Goal: Task Accomplishment & Management: Manage account settings

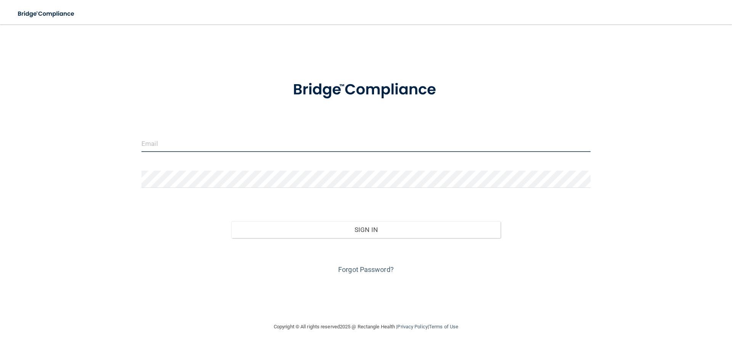
click at [167, 145] on input "email" at bounding box center [365, 143] width 449 height 17
type input "[EMAIL_ADDRESS][DOMAIN_NAME]"
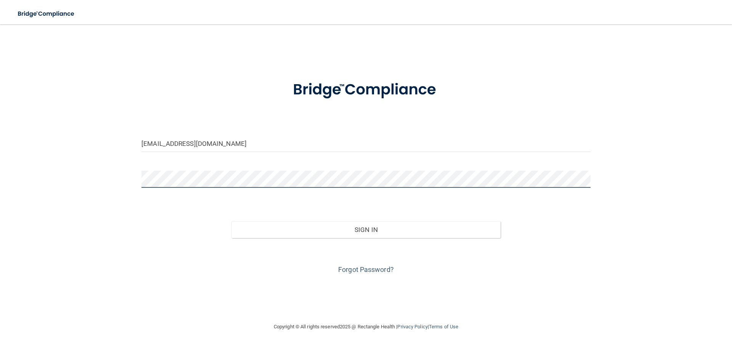
click at [231, 221] on button "Sign In" at bounding box center [365, 229] width 269 height 17
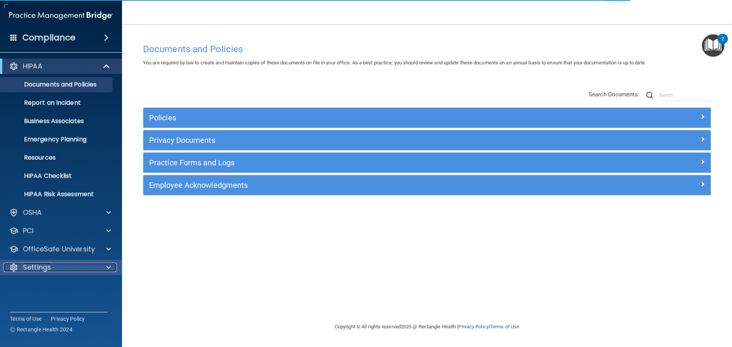
click at [107, 266] on span at bounding box center [108, 267] width 5 height 9
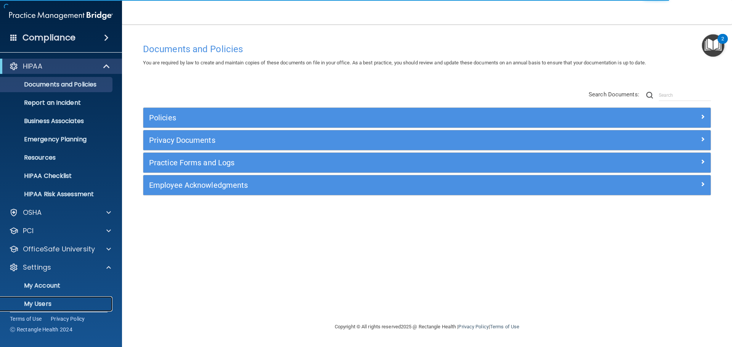
click at [48, 302] on p "My Users" at bounding box center [57, 304] width 104 height 8
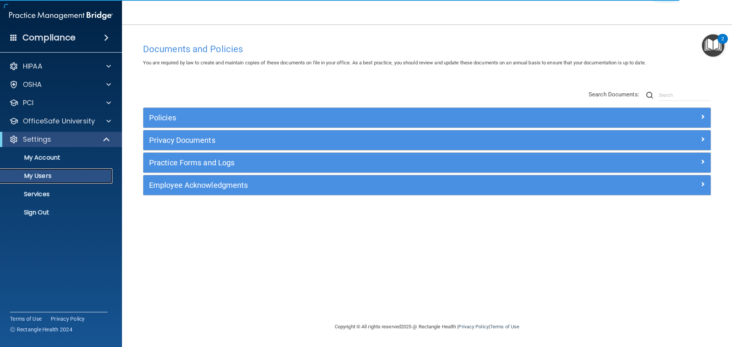
select select "20"
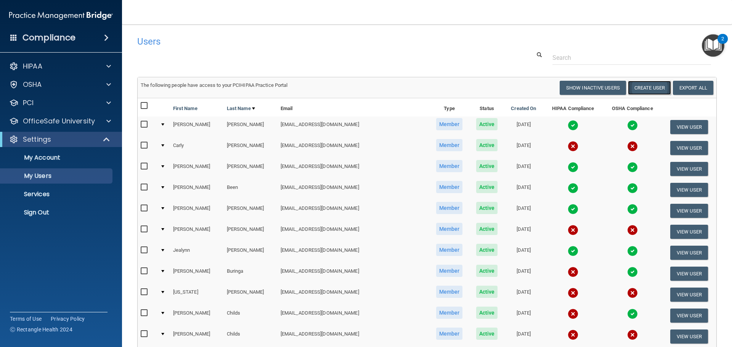
click at [638, 88] on button "Create User" at bounding box center [649, 88] width 43 height 14
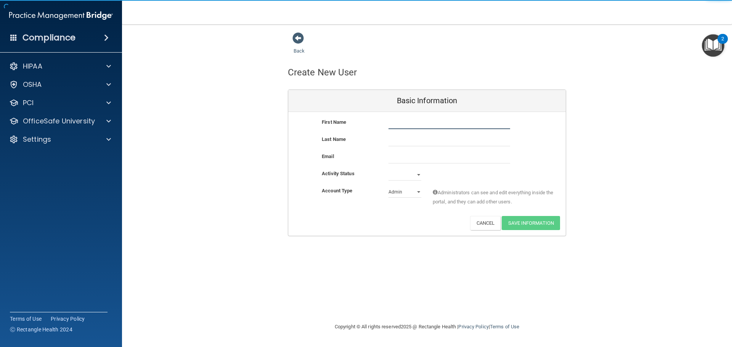
click at [391, 125] on input "text" at bounding box center [449, 123] width 122 height 11
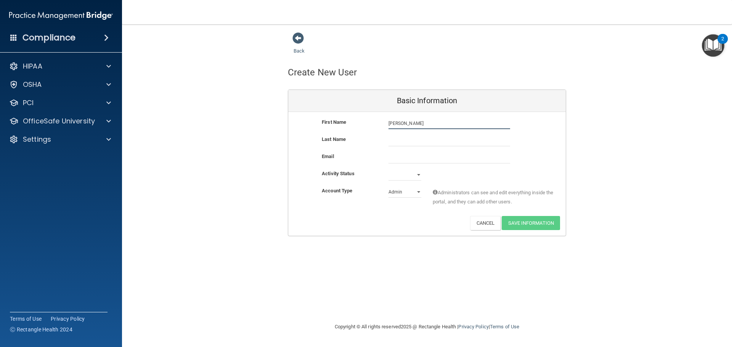
type input "[PERSON_NAME]"
type input "Parks"
click at [398, 162] on input "email" at bounding box center [449, 157] width 122 height 11
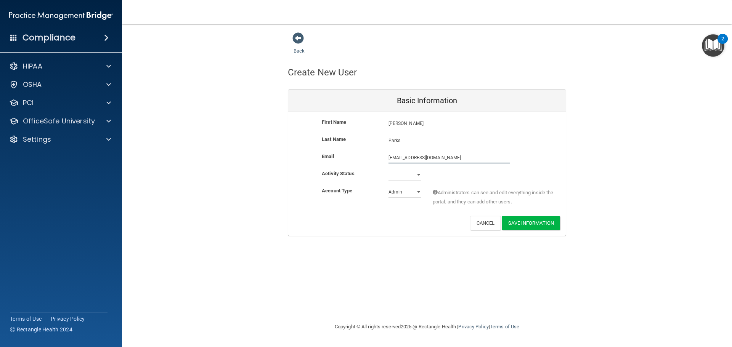
click at [431, 157] on input "[EMAIL_ADDRESS][DOMAIN_NAME]" at bounding box center [449, 157] width 122 height 11
type input "[EMAIL_ADDRESS][DOMAIN_NAME]"
click at [419, 174] on select "Active Inactive" at bounding box center [404, 174] width 33 height 11
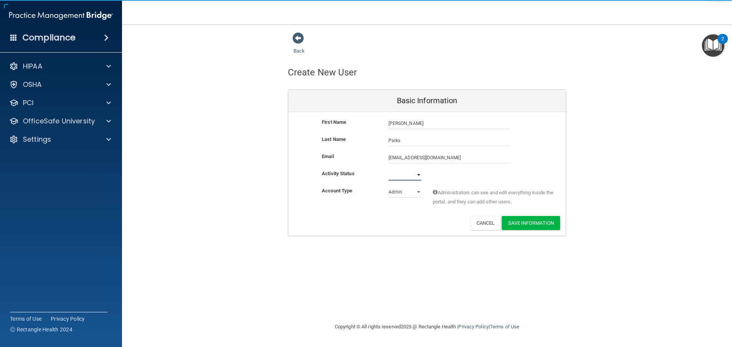
select select "active"
click at [388, 169] on select "Active Inactive" at bounding box center [404, 174] width 33 height 11
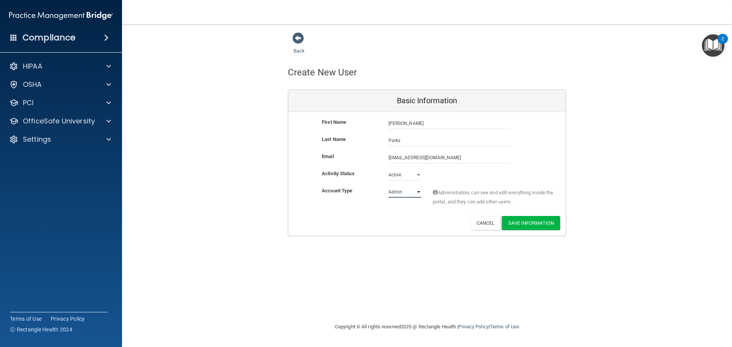
click at [419, 193] on select "Admin Member" at bounding box center [404, 191] width 33 height 11
click at [517, 226] on button "Save Information" at bounding box center [531, 223] width 58 height 14
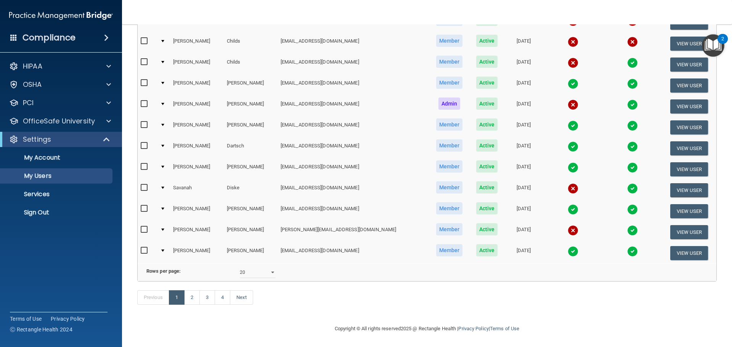
scroll to position [305, 0]
click at [271, 276] on select "10 20 30 40 all" at bounding box center [257, 272] width 35 height 11
select select "40"
click at [240, 269] on select "10 20 30 40 all" at bounding box center [257, 272] width 35 height 11
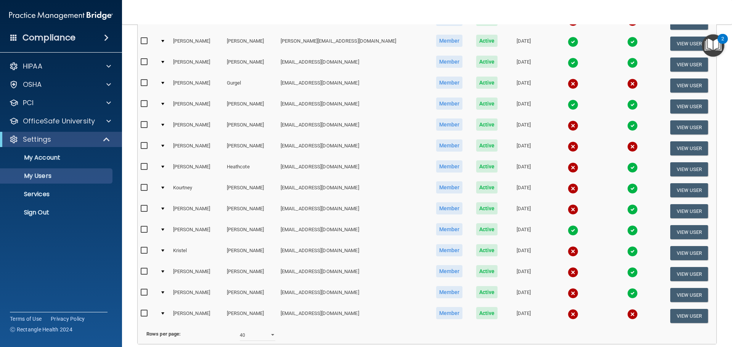
scroll to position [686, 0]
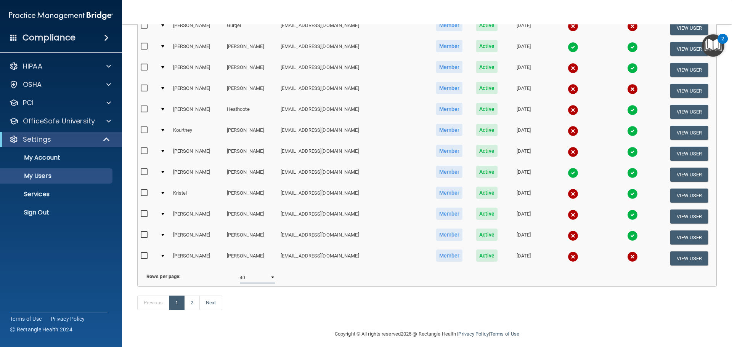
click at [270, 284] on select "10 20 30 40 all" at bounding box center [257, 277] width 35 height 11
select select "77"
click at [240, 278] on select "10 20 30 40 all" at bounding box center [257, 277] width 35 height 11
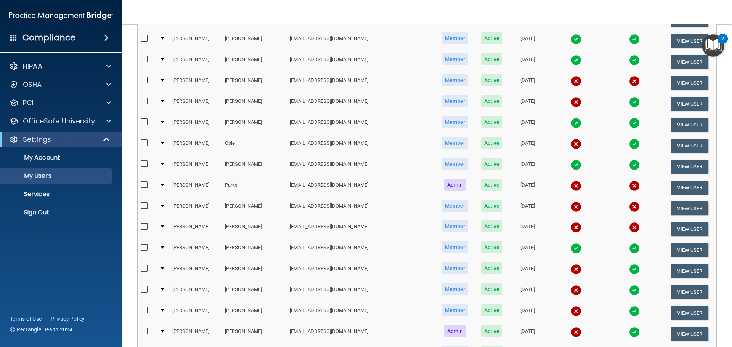
scroll to position [1105, 0]
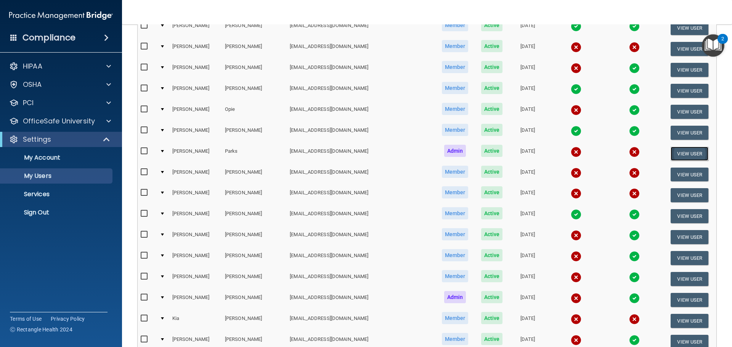
click at [676, 151] on button "View User" at bounding box center [690, 154] width 38 height 14
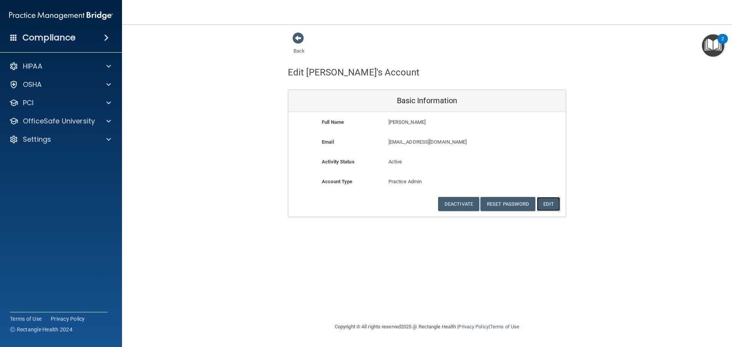
click at [551, 199] on button "Edit" at bounding box center [548, 204] width 23 height 14
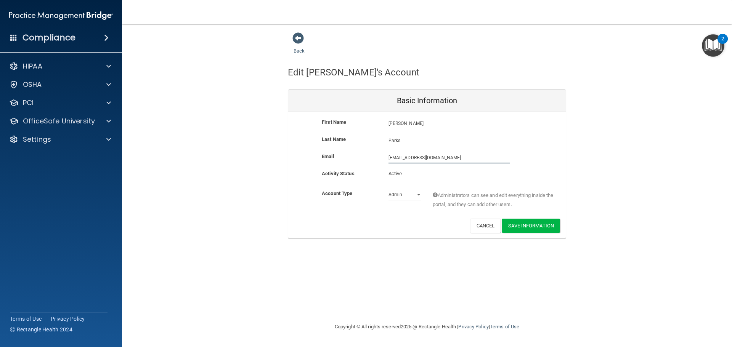
drag, startPoint x: 459, startPoint y: 159, endPoint x: 385, endPoint y: 158, distance: 74.3
click at [385, 158] on div "[EMAIL_ADDRESS][DOMAIN_NAME] [EMAIL_ADDRESS][DOMAIN_NAME]" at bounding box center [449, 157] width 133 height 11
type input "[EMAIL_ADDRESS][DOMAIN_NAME]"
click at [457, 174] on div "Activity Status Active Active" at bounding box center [427, 178] width 278 height 14
click at [519, 228] on button "Save Information" at bounding box center [531, 226] width 58 height 14
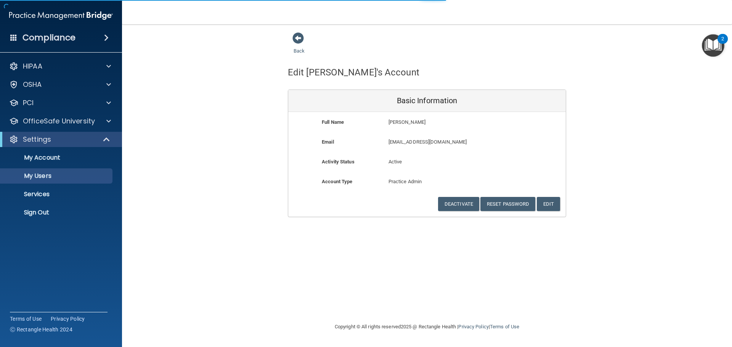
select select "20"
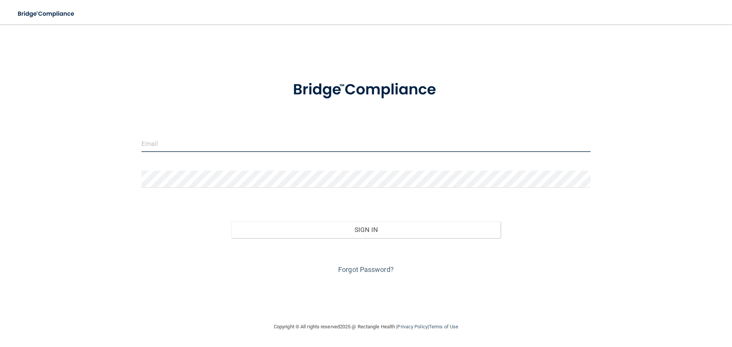
click at [160, 141] on input "email" at bounding box center [365, 143] width 449 height 17
type input "[EMAIL_ADDRESS][DOMAIN_NAME]"
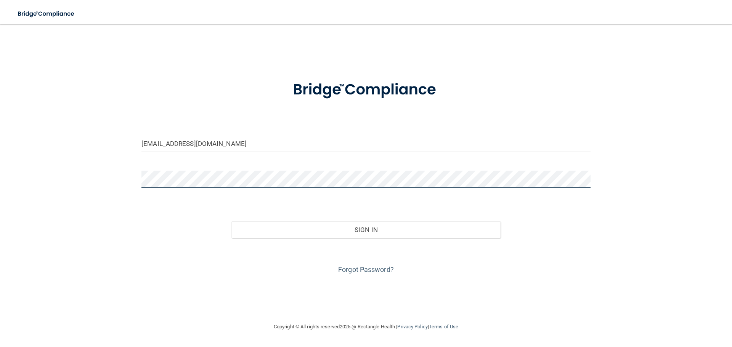
click at [231, 221] on button "Sign In" at bounding box center [365, 229] width 269 height 17
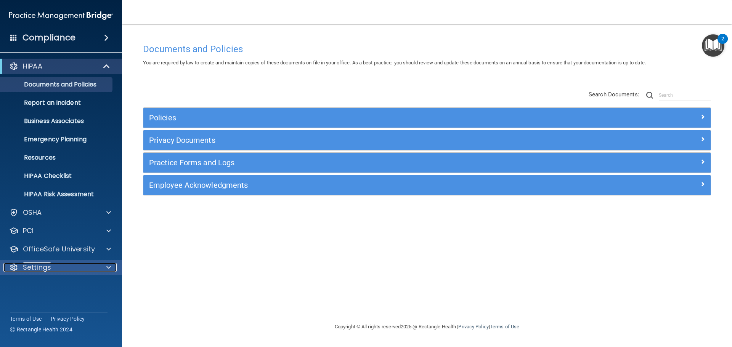
click at [107, 269] on span at bounding box center [108, 267] width 5 height 9
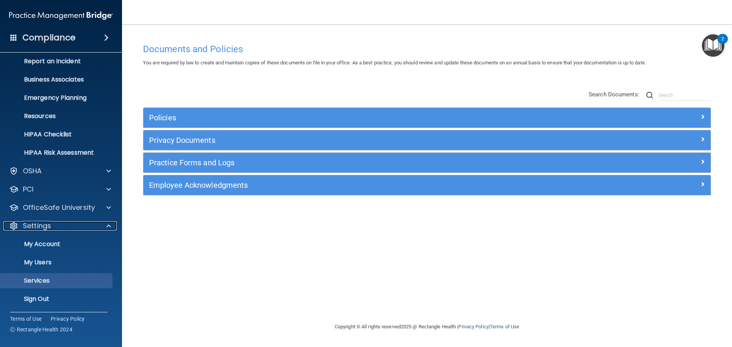
scroll to position [42, 0]
click at [48, 266] on link "My Users" at bounding box center [52, 261] width 120 height 15
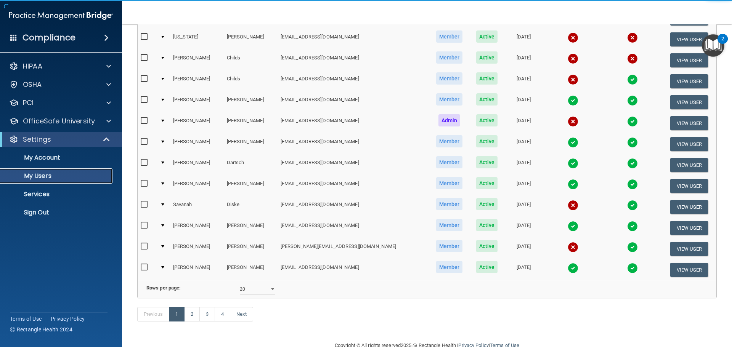
scroll to position [284, 0]
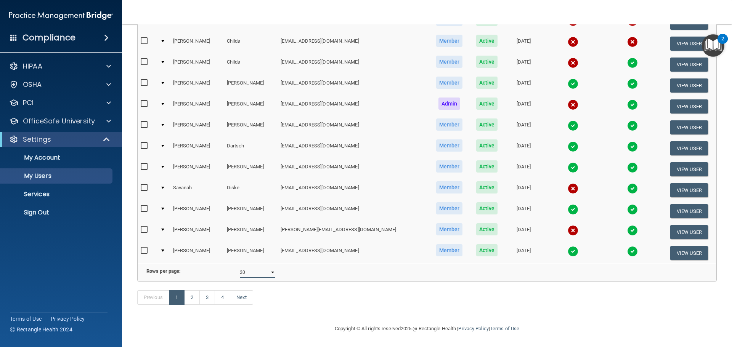
click at [270, 267] on select "10 20 30 40 all" at bounding box center [257, 272] width 35 height 11
select select "77"
click at [240, 267] on select "10 20 30 40 all" at bounding box center [257, 272] width 35 height 11
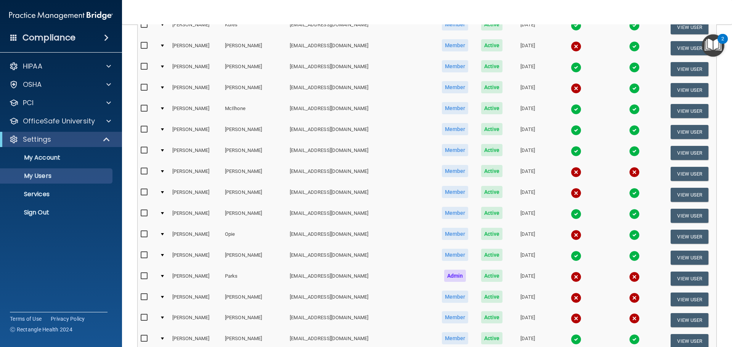
scroll to position [1144, 0]
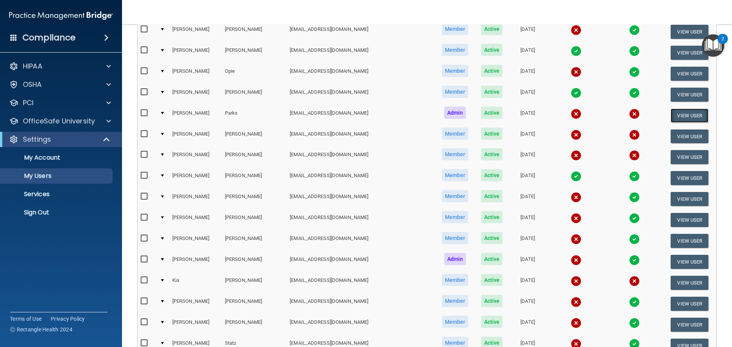
click at [687, 118] on button "View User" at bounding box center [690, 116] width 38 height 14
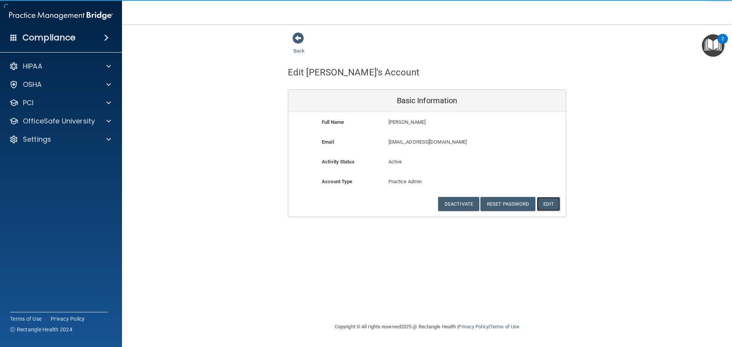
click at [547, 201] on button "Edit" at bounding box center [548, 204] width 23 height 14
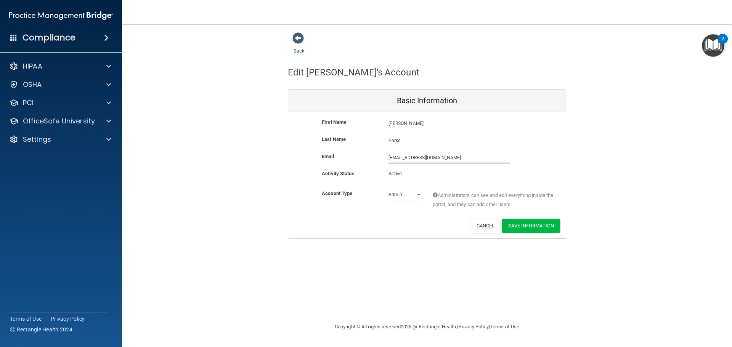
drag, startPoint x: 413, startPoint y: 158, endPoint x: 387, endPoint y: 158, distance: 25.9
click at [387, 158] on div "wesparks10@gmail.com wesparks10@gmail.com" at bounding box center [449, 157] width 133 height 11
type input "[EMAIL_ADDRESS][DOMAIN_NAME]"
click at [518, 223] on button "Save Information" at bounding box center [531, 227] width 58 height 14
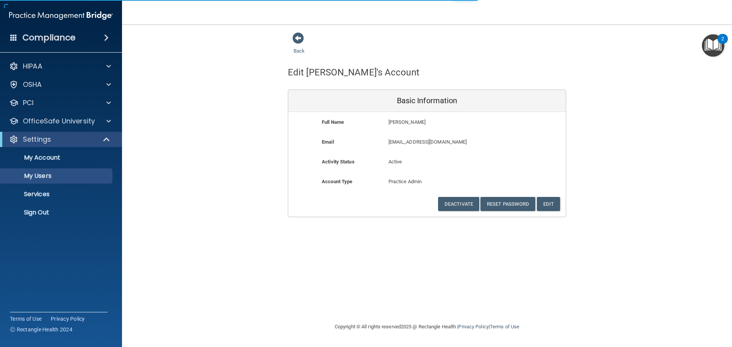
select select "20"
